Goal: Task Accomplishment & Management: Use online tool/utility

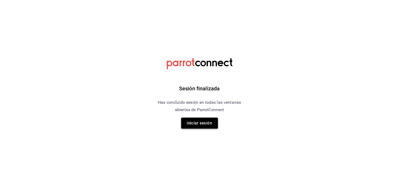
click at [187, 127] on button "Iniciar sesión" at bounding box center [199, 123] width 37 height 11
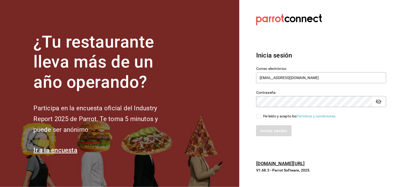
drag, startPoint x: 259, startPoint y: 116, endPoint x: 261, endPoint y: 121, distance: 5.1
click at [259, 116] on input "He leído y acepto los Términos y condiciones." at bounding box center [258, 116] width 5 height 5
checkbox input "true"
click at [264, 128] on button "Iniciar sesión" at bounding box center [274, 131] width 36 height 11
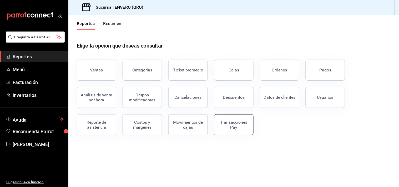
click at [228, 124] on div "Transacciones Pay" at bounding box center [234, 125] width 33 height 10
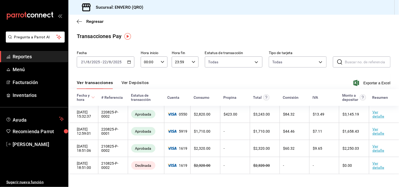
click at [99, 62] on input "2025" at bounding box center [95, 62] width 9 height 4
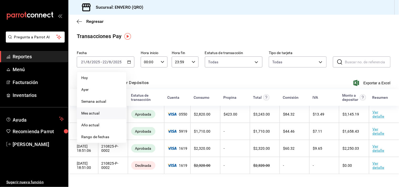
click at [92, 113] on span "Mes actual" at bounding box center [101, 114] width 41 height 6
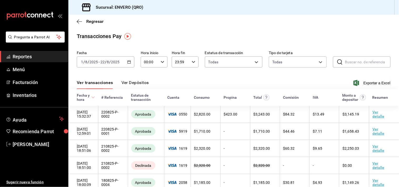
click at [102, 63] on input "22" at bounding box center [102, 62] width 5 height 4
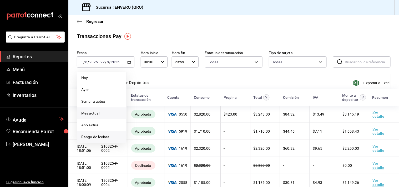
click at [98, 137] on span "Rango de fechas" at bounding box center [101, 137] width 41 height 6
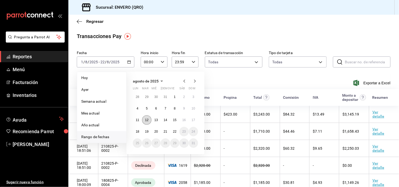
click at [147, 120] on abbr "12" at bounding box center [146, 120] width 3 height 4
click at [175, 130] on abbr "22" at bounding box center [174, 132] width 3 height 4
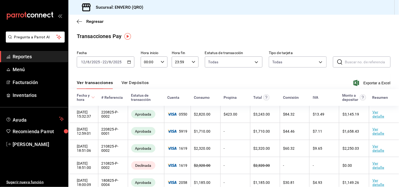
click at [143, 83] on button "Ver Depósitos" at bounding box center [135, 84] width 27 height 9
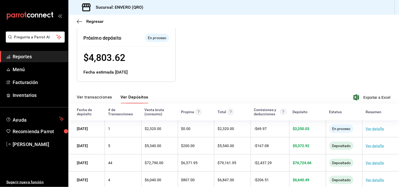
scroll to position [88, 0]
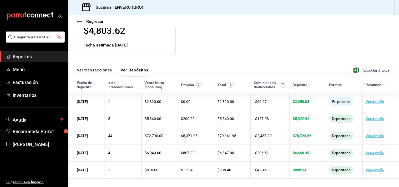
click at [370, 69] on span "Exportar a Excel" at bounding box center [373, 70] width 36 height 6
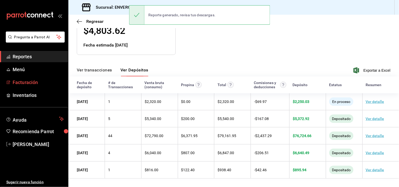
click at [45, 81] on span "Facturación" at bounding box center [38, 82] width 51 height 7
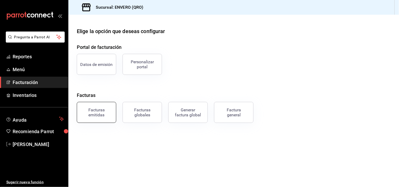
click at [101, 118] on button "Facturas emitidas" at bounding box center [96, 112] width 39 height 21
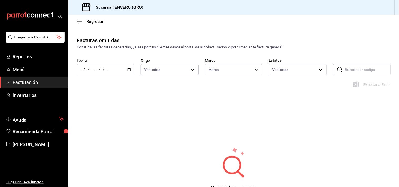
type input "77704a34-0683-4cbb-b40a-bda73e868864,159ee66d-dcce-4c4f-b837-83b83eda05ec"
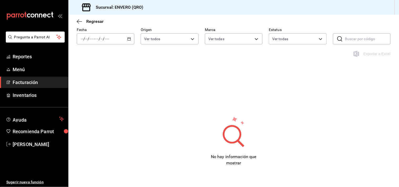
scroll to position [39, 0]
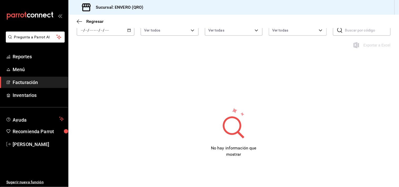
click at [119, 30] on div "/ / - / /" at bounding box center [106, 30] width 58 height 11
click at [96, 79] on span "Mes actual" at bounding box center [101, 82] width 41 height 6
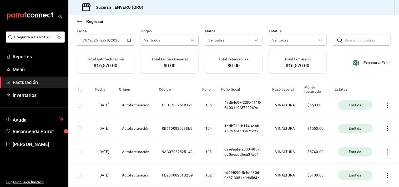
scroll to position [39, 0]
